Goal: Find specific page/section: Find specific page/section

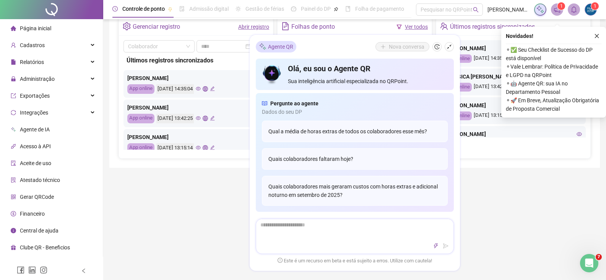
scroll to position [304, 0]
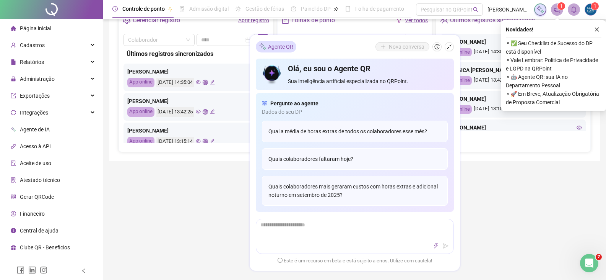
click at [503, 218] on div "Controle de ponto Admissão digital Gestão de férias Painel do DP Folha de pagam…" at bounding box center [354, 63] width 503 height 734
click at [596, 31] on icon "close" at bounding box center [596, 29] width 5 height 5
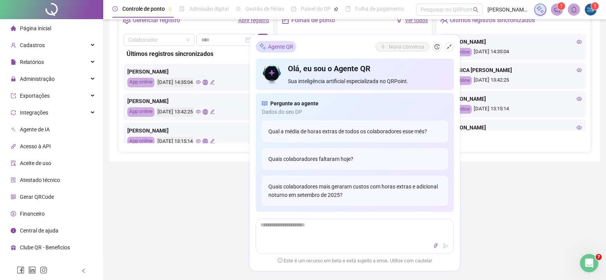
drag, startPoint x: 482, startPoint y: 202, endPoint x: 466, endPoint y: 187, distance: 21.1
click at [481, 202] on div "Controle de ponto Admissão digital Gestão de férias Painel do DP Folha de pagam…" at bounding box center [354, 63] width 503 height 734
click at [449, 46] on icon "shrink" at bounding box center [449, 46] width 5 height 5
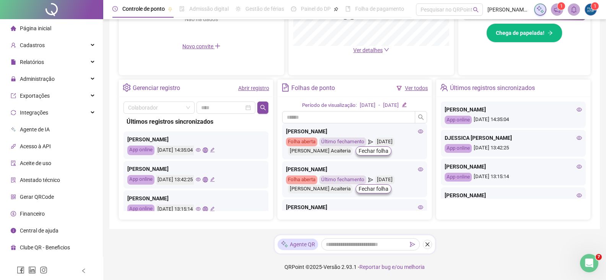
scroll to position [237, 0]
click at [456, 9] on div "Pesquisar no QRPoint" at bounding box center [449, 9] width 67 height 12
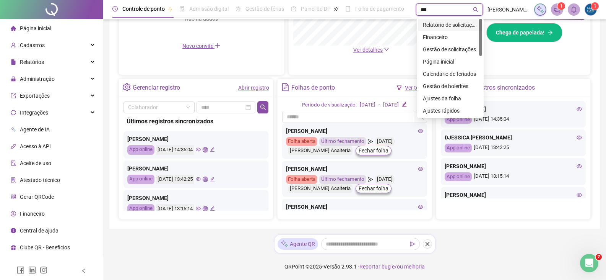
type input "****"
click at [115, 232] on div "Controle de ponto Admissão digital Gestão de férias Painel do DP Folha de pagam…" at bounding box center [354, 21] width 503 height 516
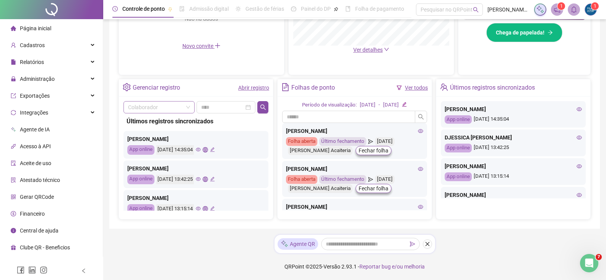
click at [171, 106] on input "search" at bounding box center [155, 106] width 55 height 11
type input "****"
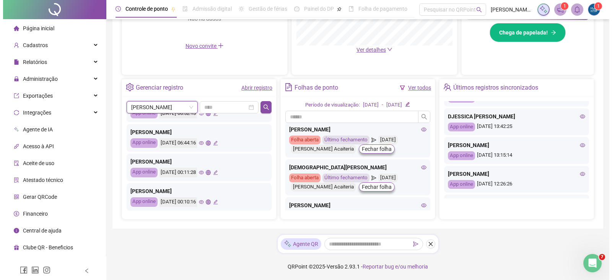
scroll to position [77, 0]
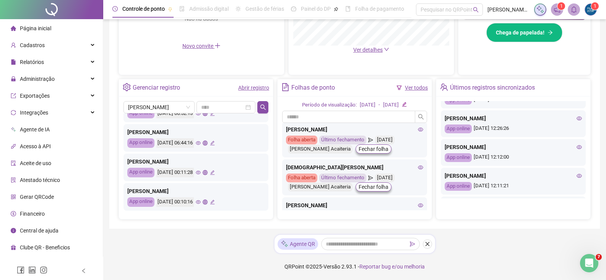
click at [577, 118] on icon "eye" at bounding box center [579, 118] width 5 height 5
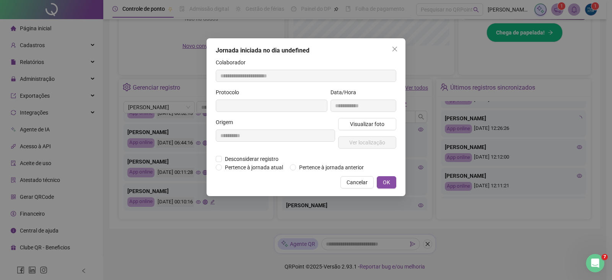
type input "**********"
click at [373, 125] on span "Visualizar foto" at bounding box center [367, 124] width 34 height 8
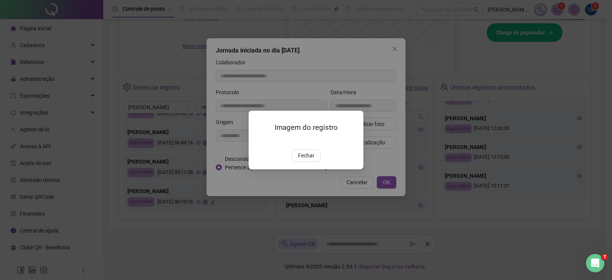
click at [502, 29] on div "Imagem do registro Fechar" at bounding box center [306, 140] width 612 height 280
